Goal: Task Accomplishment & Management: Complete application form

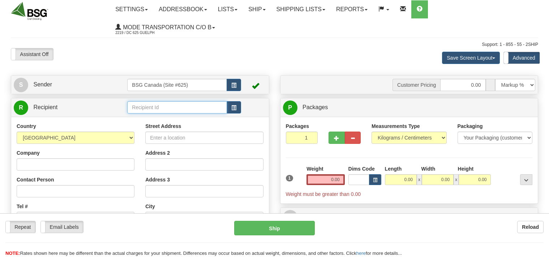
click at [142, 106] on input "text" at bounding box center [176, 107] width 99 height 12
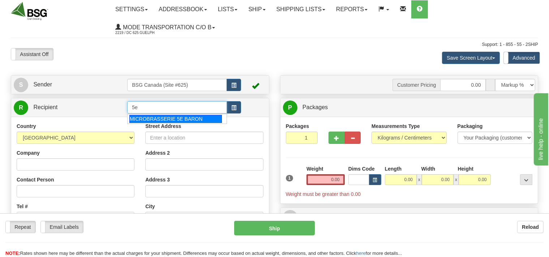
click at [161, 120] on div "MICROBRASSERIE 5E BARON" at bounding box center [175, 119] width 92 height 8
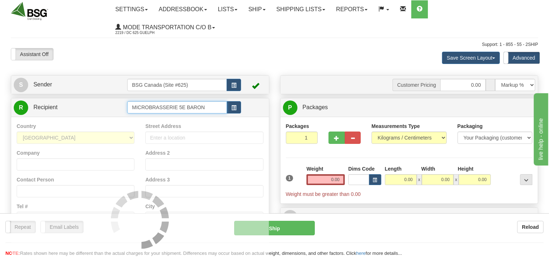
type input "MICROBRASSERIE 5E BARON"
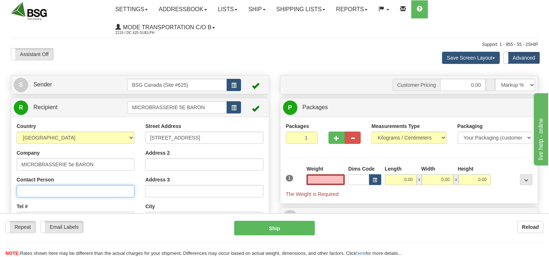
type input "0.00"
click at [76, 191] on input "Contact Person" at bounding box center [76, 191] width 118 height 12
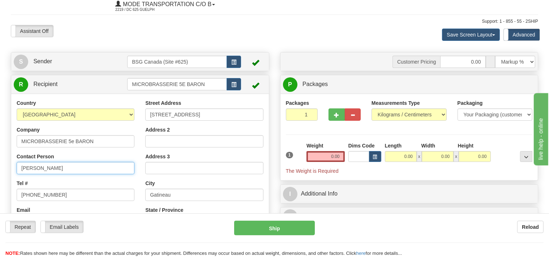
scroll to position [38, 0]
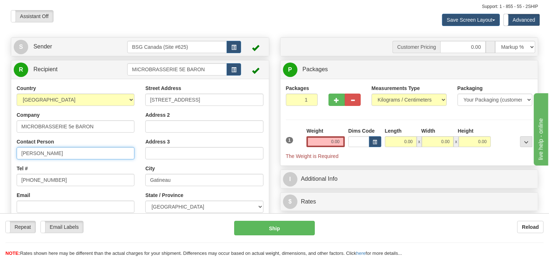
type input "[PERSON_NAME]"
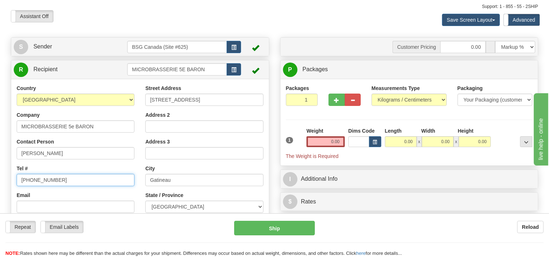
drag, startPoint x: 54, startPoint y: 181, endPoint x: 0, endPoint y: 188, distance: 54.6
click at [17, 186] on input "[PHONE_NUMBER]" at bounding box center [76, 180] width 118 height 12
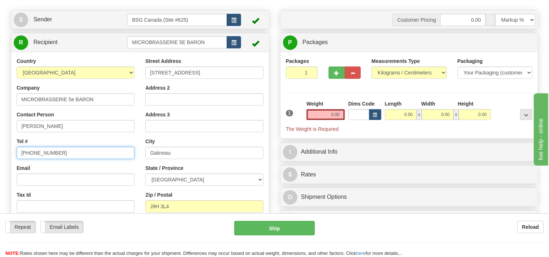
scroll to position [114, 0]
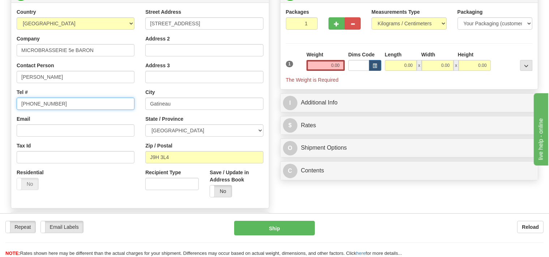
type input "[PHONE_NUMBER]"
click at [371, 17] on select "Pounds / Inches Kilograms / Centimeters" at bounding box center [408, 23] width 75 height 12
select select "0"
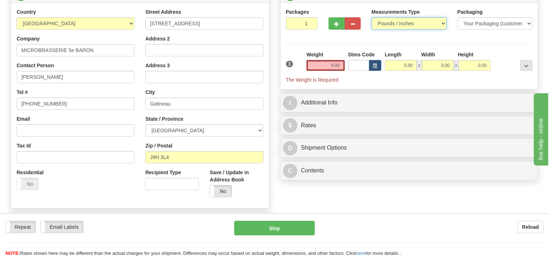
click option "Pounds / Inches" at bounding box center [0, 0] width 0 height 0
click at [310, 22] on input "2" at bounding box center [302, 23] width 32 height 12
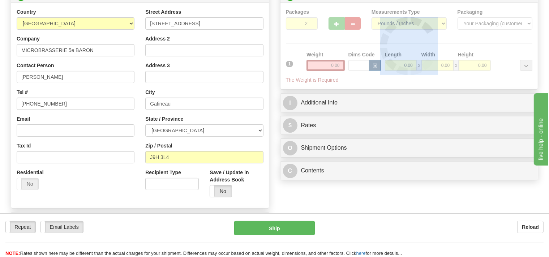
click at [310, 22] on div at bounding box center [409, 46] width 247 height 76
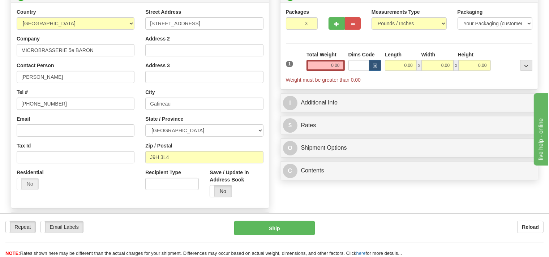
click at [310, 22] on input "3" at bounding box center [302, 23] width 32 height 12
click at [310, 22] on input "4" at bounding box center [302, 23] width 32 height 12
type input "5"
click at [310, 22] on input "5" at bounding box center [302, 23] width 32 height 12
click at [317, 65] on input "0.00" at bounding box center [325, 65] width 38 height 11
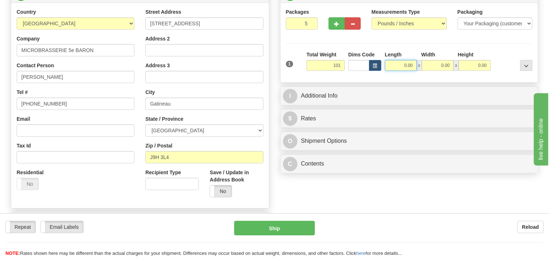
type input "101.00"
drag, startPoint x: 398, startPoint y: 70, endPoint x: 398, endPoint y: 66, distance: 3.6
click at [398, 68] on input "0.00" at bounding box center [401, 65] width 32 height 11
type input "16.00"
click at [429, 65] on input "0.00" at bounding box center [438, 65] width 32 height 11
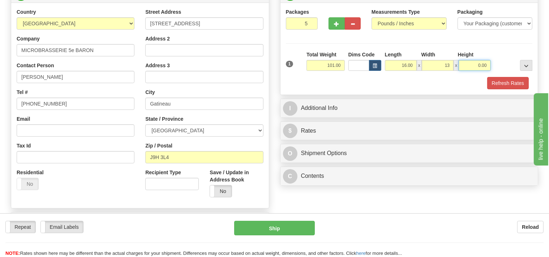
type input "13.00"
click at [469, 66] on input "0.00" at bounding box center [475, 65] width 32 height 11
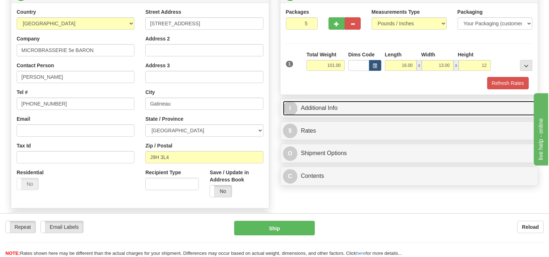
type input "12.00"
click at [339, 109] on link "I Additional Info" at bounding box center [409, 108] width 253 height 15
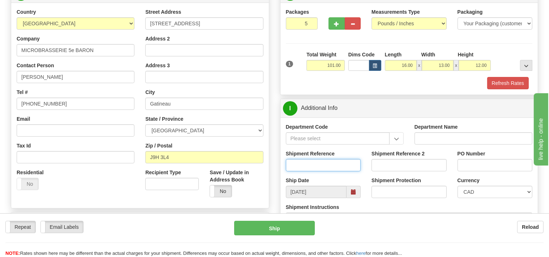
click at [309, 163] on input "Shipment Reference" at bounding box center [323, 165] width 75 height 12
type input "SO170-150410"
click at [504, 85] on button "Refresh Rates" at bounding box center [508, 83] width 42 height 12
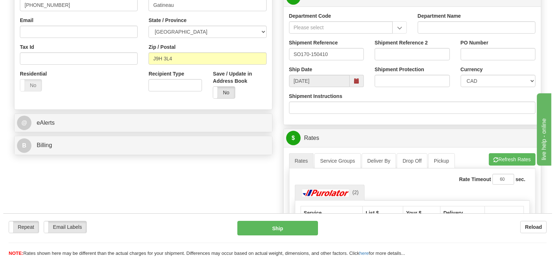
scroll to position [229, 0]
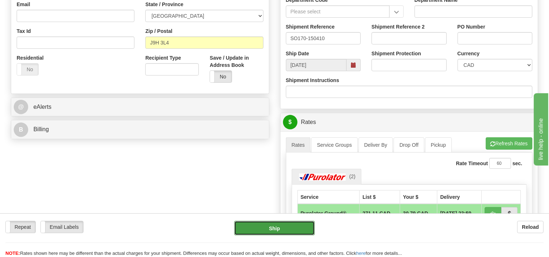
click at [296, 228] on button "Ship" at bounding box center [274, 228] width 81 height 14
type input "260"
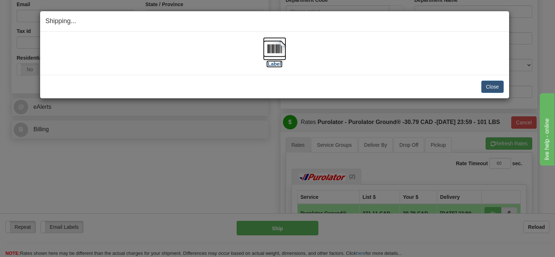
click at [273, 51] on img at bounding box center [274, 48] width 23 height 23
